Goal: Find specific page/section: Find specific page/section

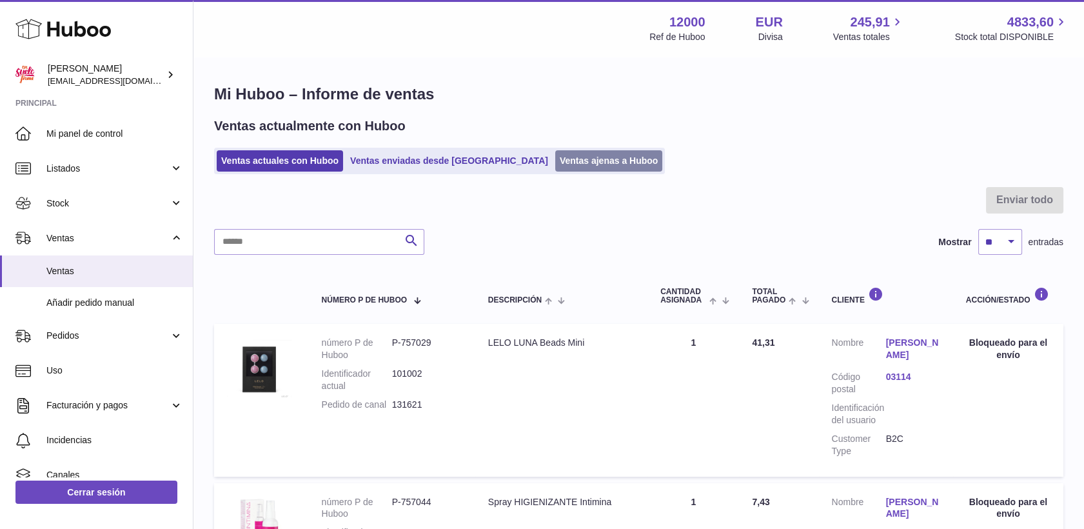
click at [569, 168] on link "Ventas ajenas a Huboo" at bounding box center [609, 160] width 108 height 21
